Goal: Task Accomplishment & Management: Manage account settings

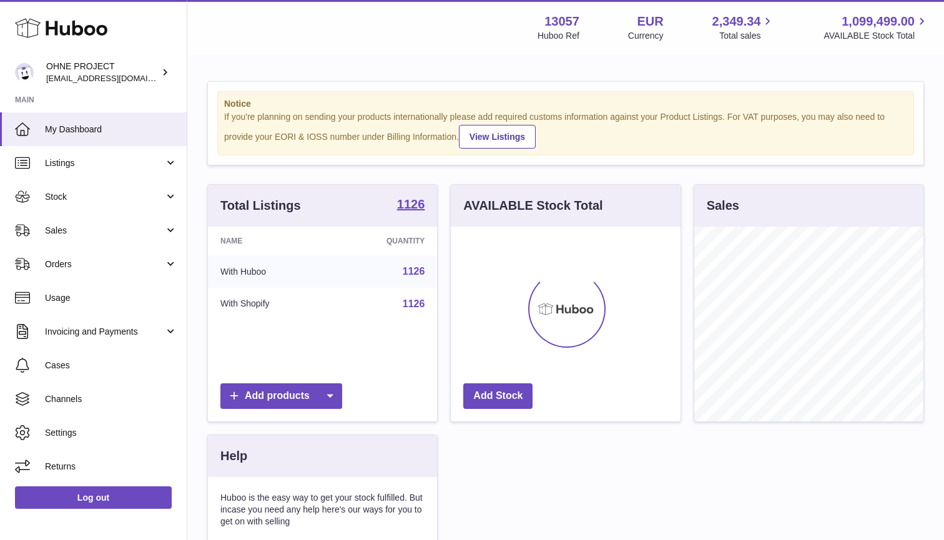
scroll to position [195, 230]
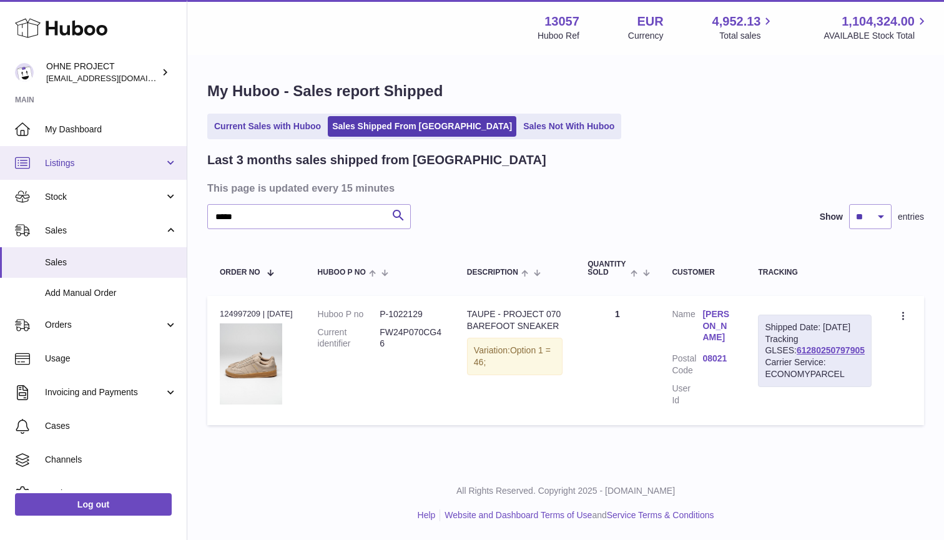
click at [57, 163] on span "Listings" at bounding box center [104, 163] width 119 height 12
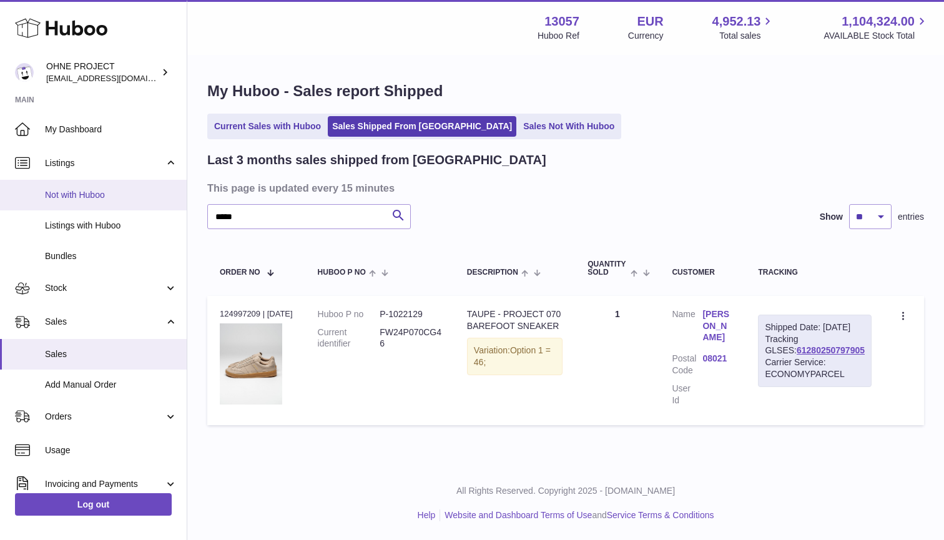
click at [81, 193] on span "Not with Huboo" at bounding box center [111, 195] width 132 height 12
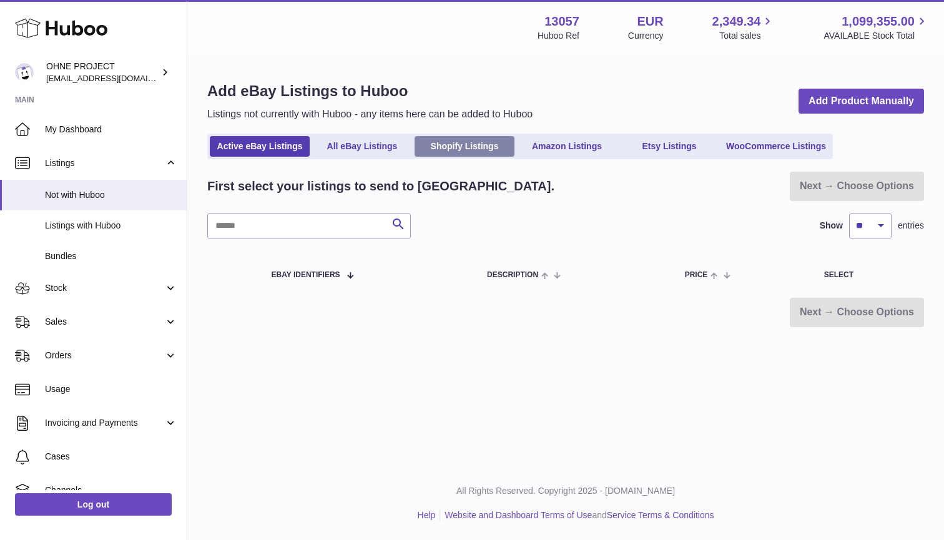
click at [469, 149] on link "Shopify Listings" at bounding box center [464, 146] width 100 height 21
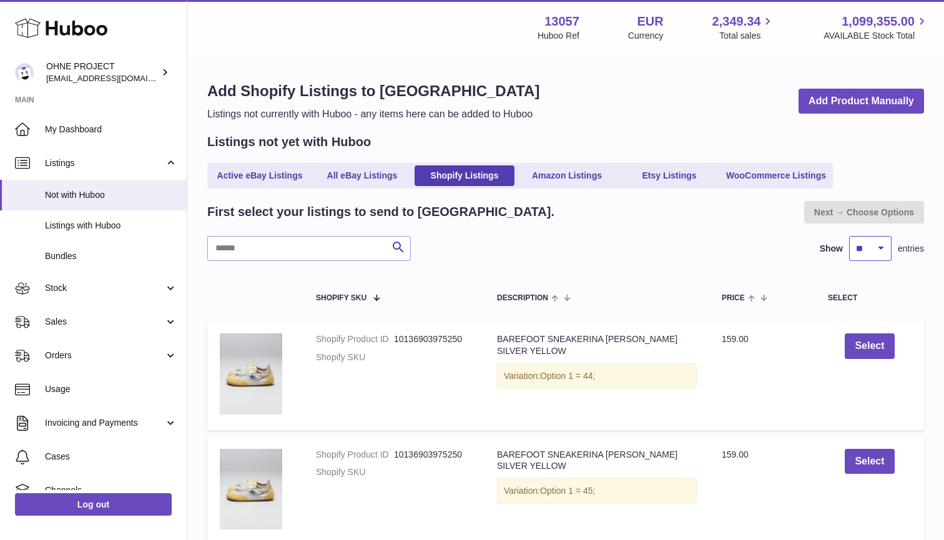
select select "***"
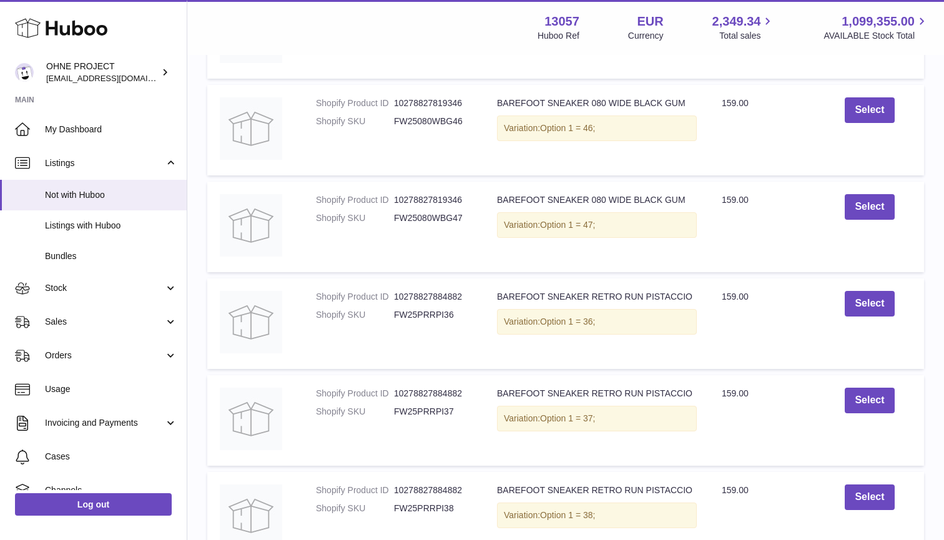
scroll to position [8848, 0]
